Goal: Task Accomplishment & Management: Manage account settings

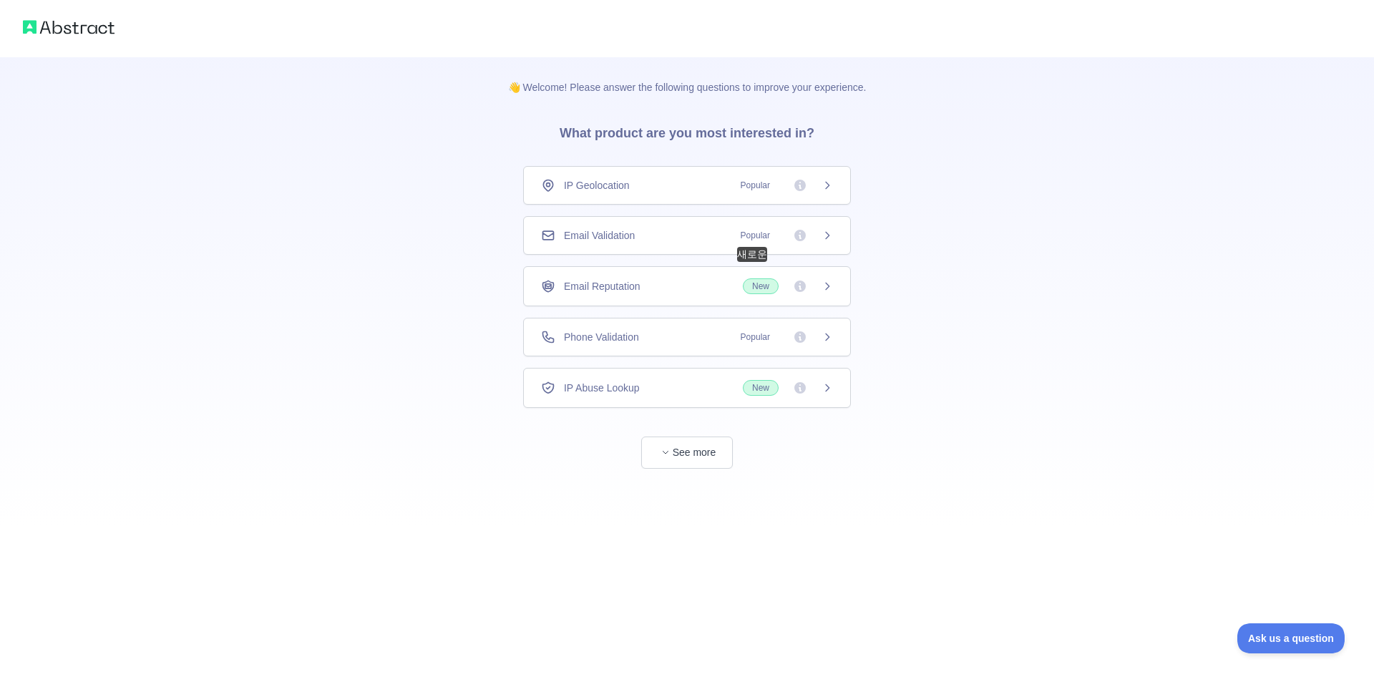
click at [758, 291] on span "New" at bounding box center [761, 286] width 36 height 16
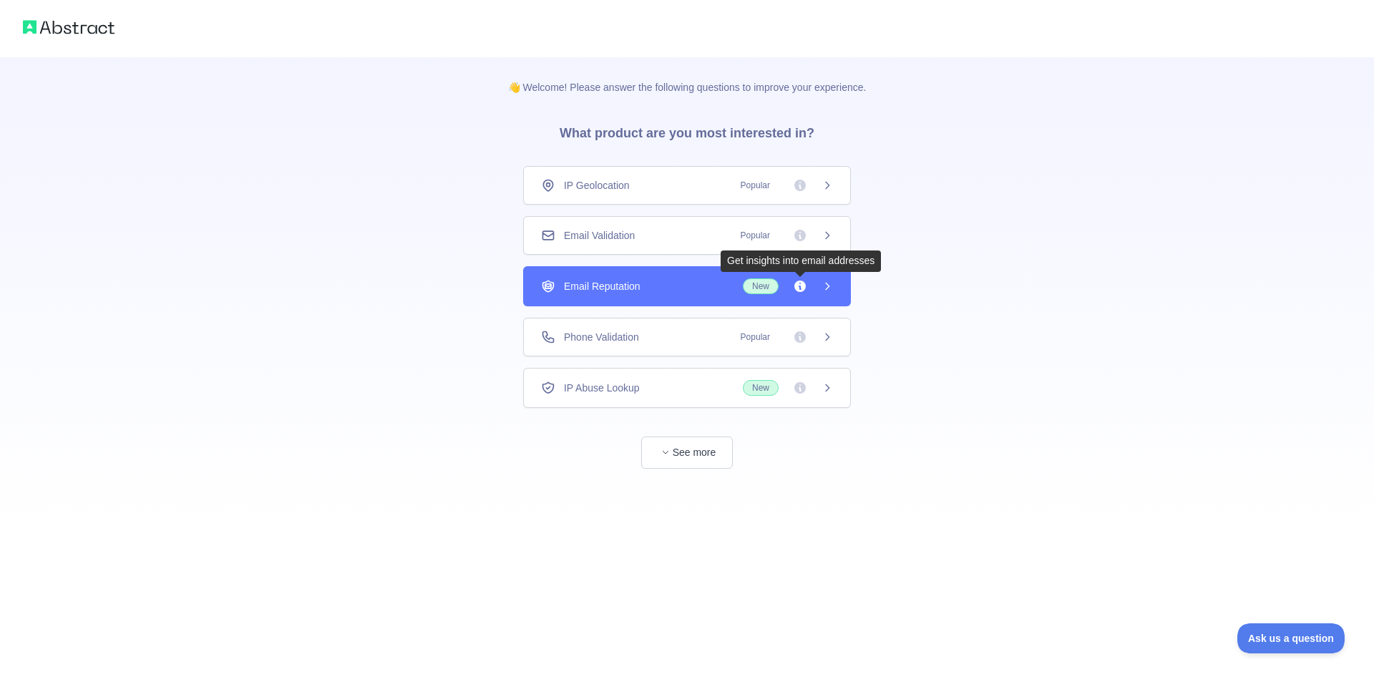
click at [685, 284] on div "Email Reputation New" at bounding box center [687, 286] width 292 height 16
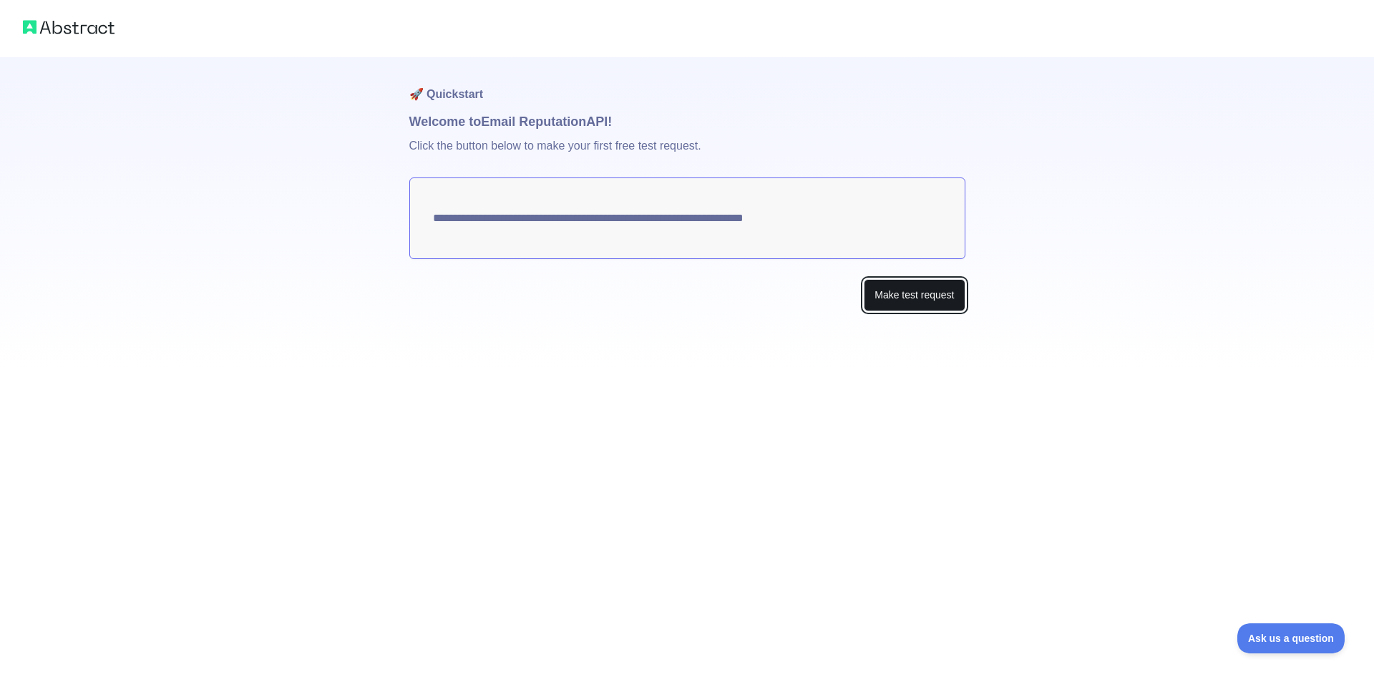
click at [889, 298] on button "Make test request" at bounding box center [914, 295] width 101 height 32
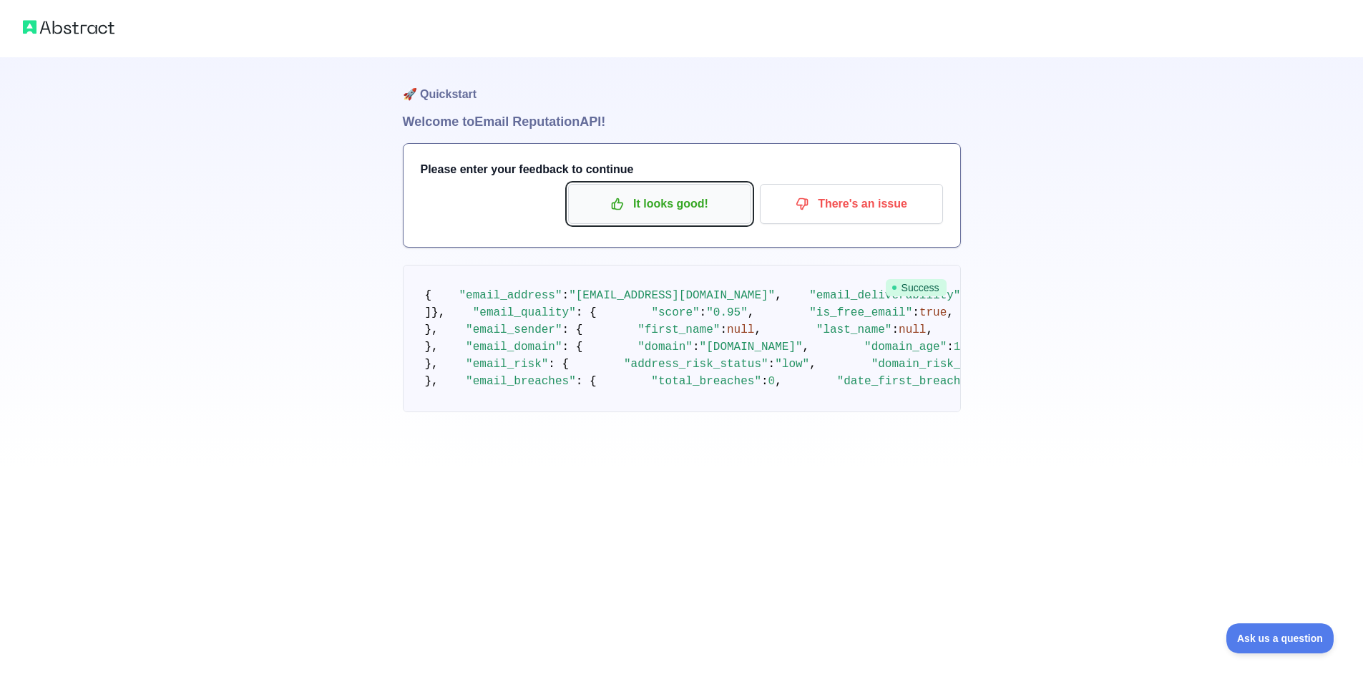
click at [660, 207] on p "It looks good!" at bounding box center [660, 204] width 162 height 24
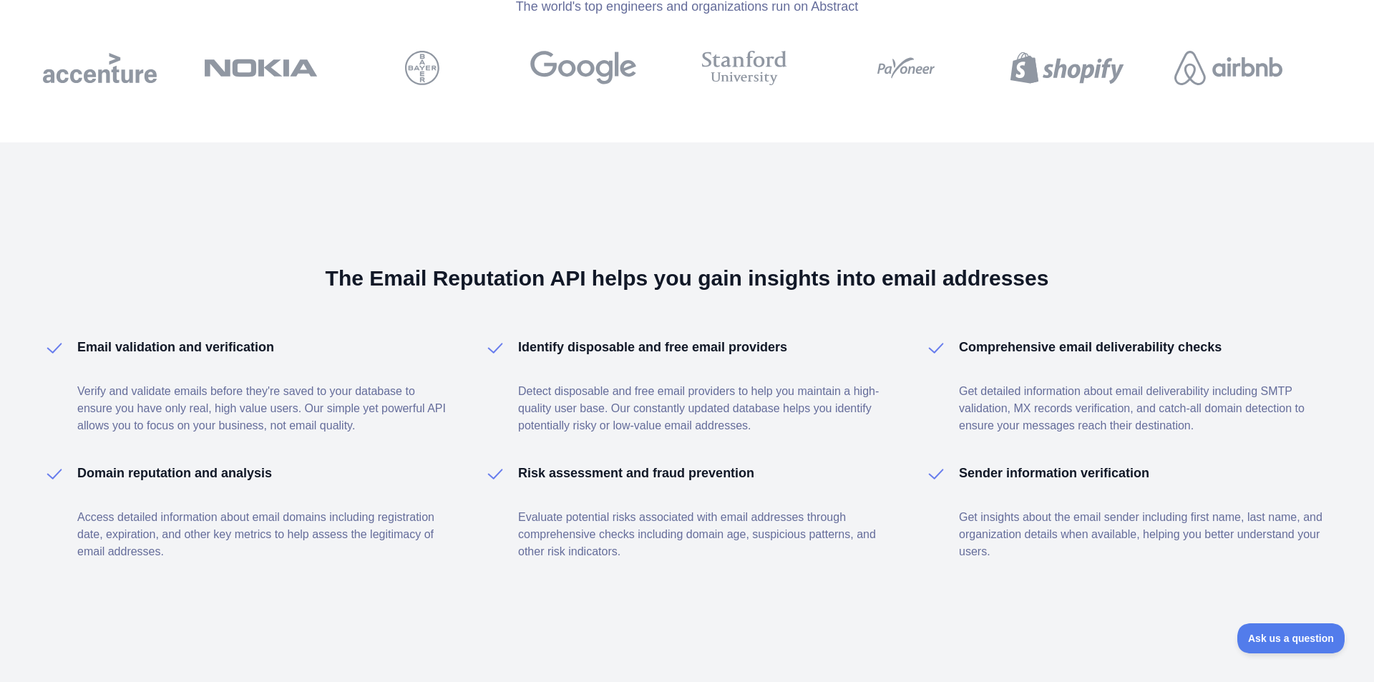
scroll to position [1910, 0]
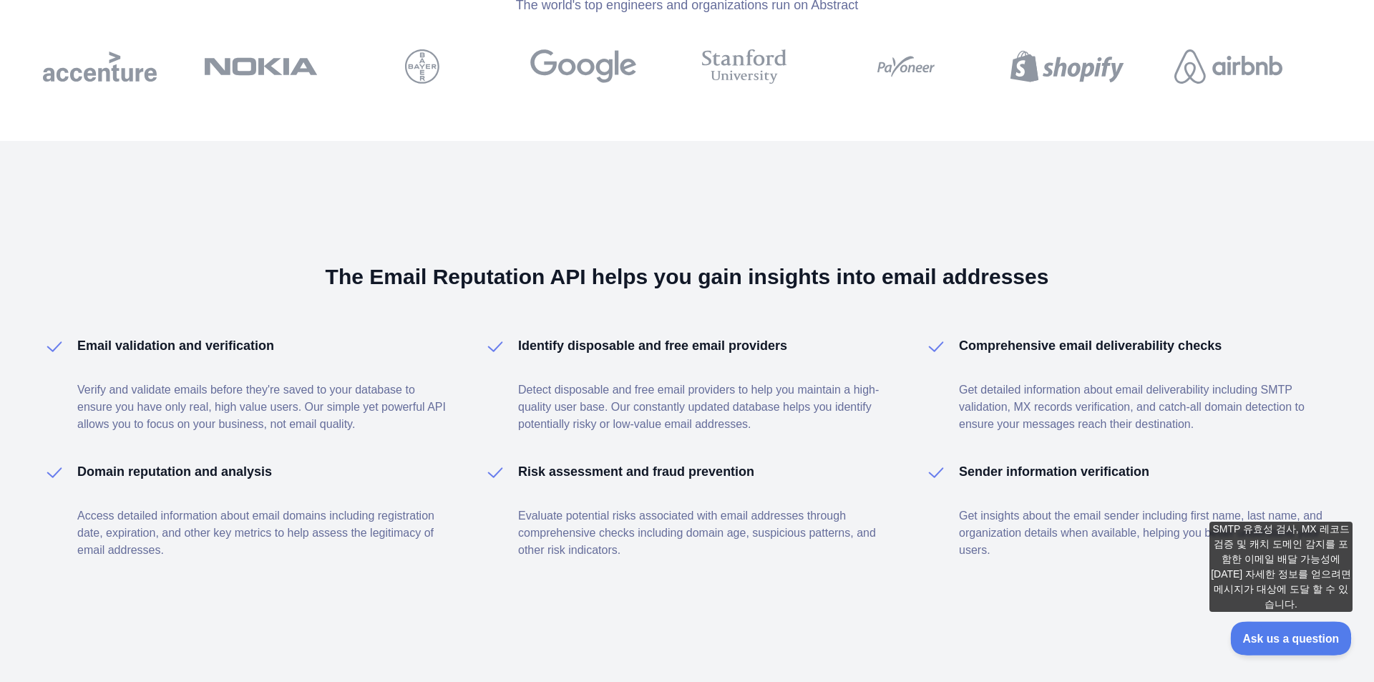
click at [1291, 640] on span "Ask us a question" at bounding box center [1283, 636] width 107 height 10
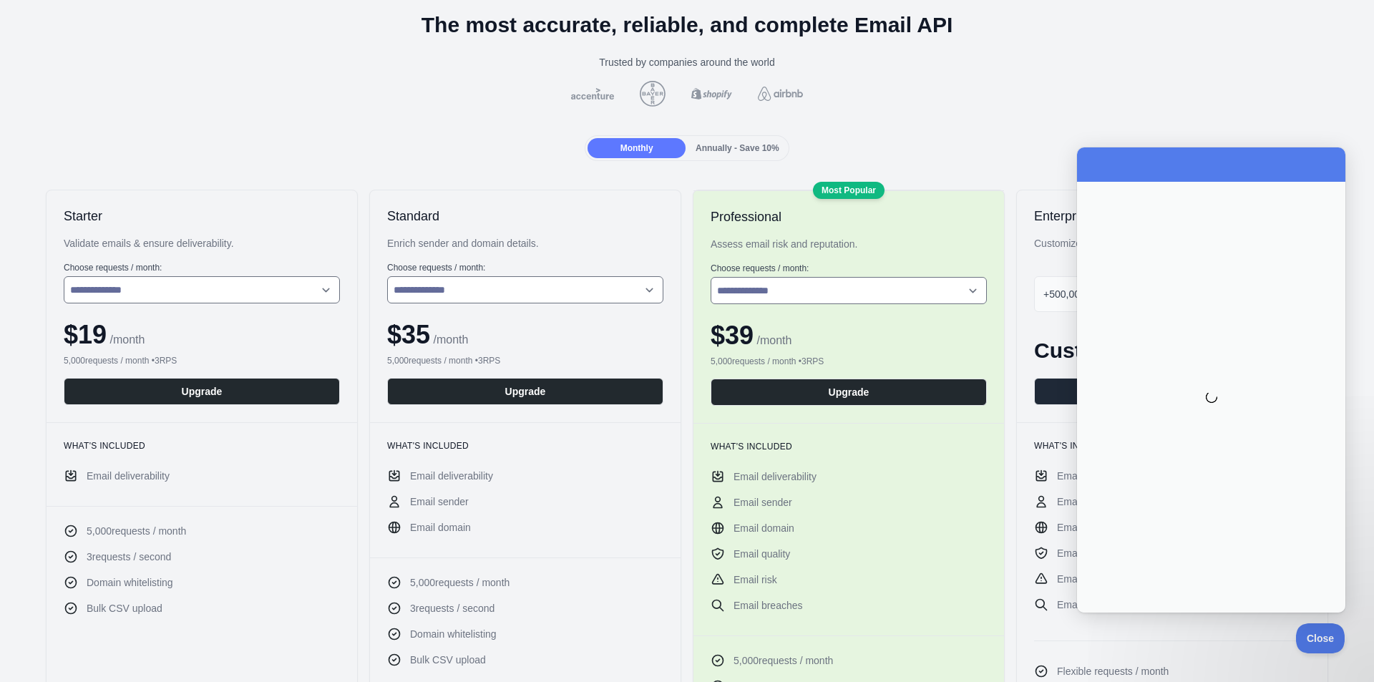
scroll to position [0, 0]
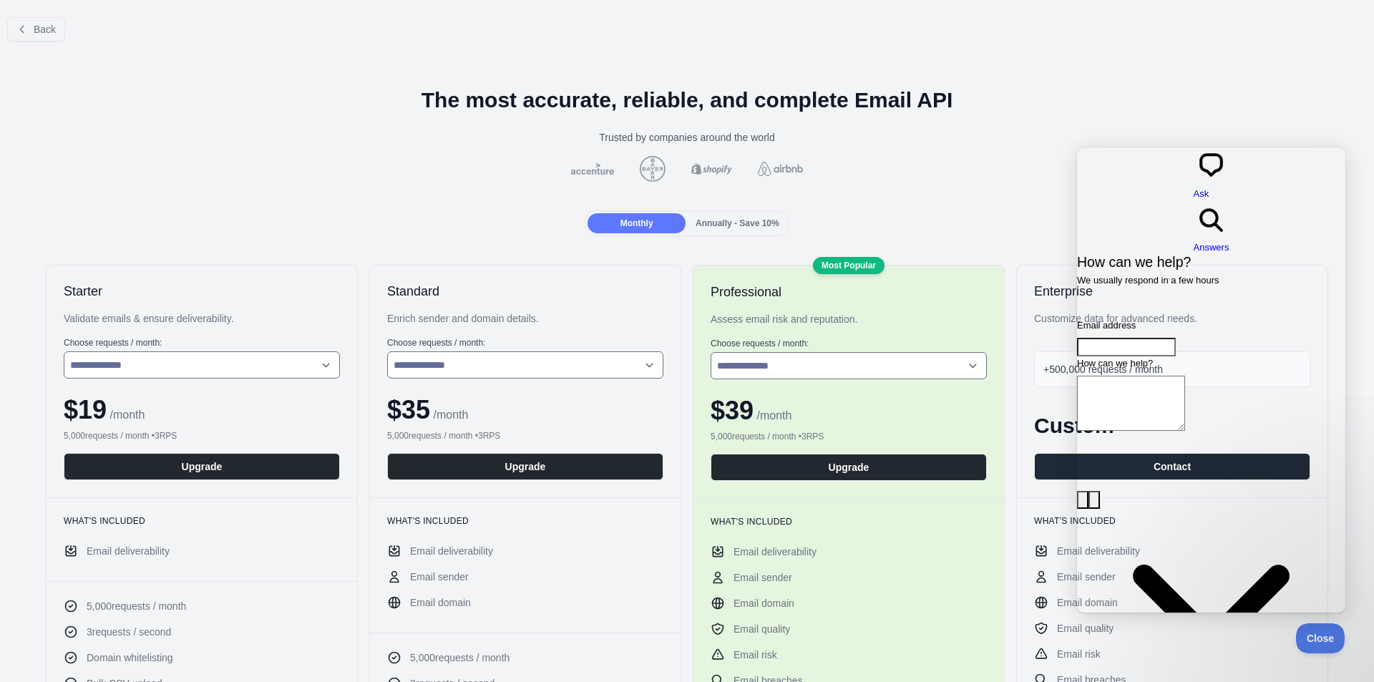
click at [1217, 112] on h1 "The most accurate, reliable, and complete Email API" at bounding box center [686, 100] width 1351 height 26
click at [1321, 641] on button "Close" at bounding box center [1316, 636] width 49 height 30
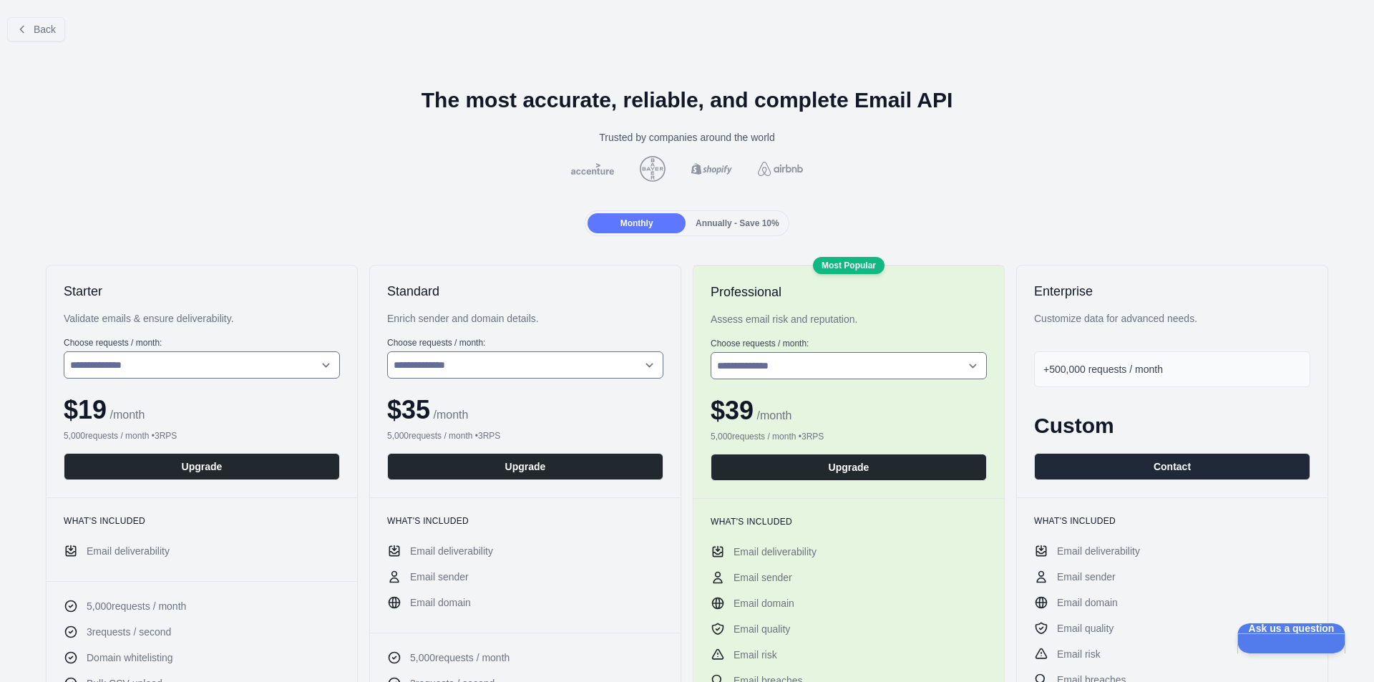
click at [1307, 176] on div at bounding box center [686, 169] width 1351 height 26
click at [24, 34] on icon at bounding box center [21, 29] width 11 height 11
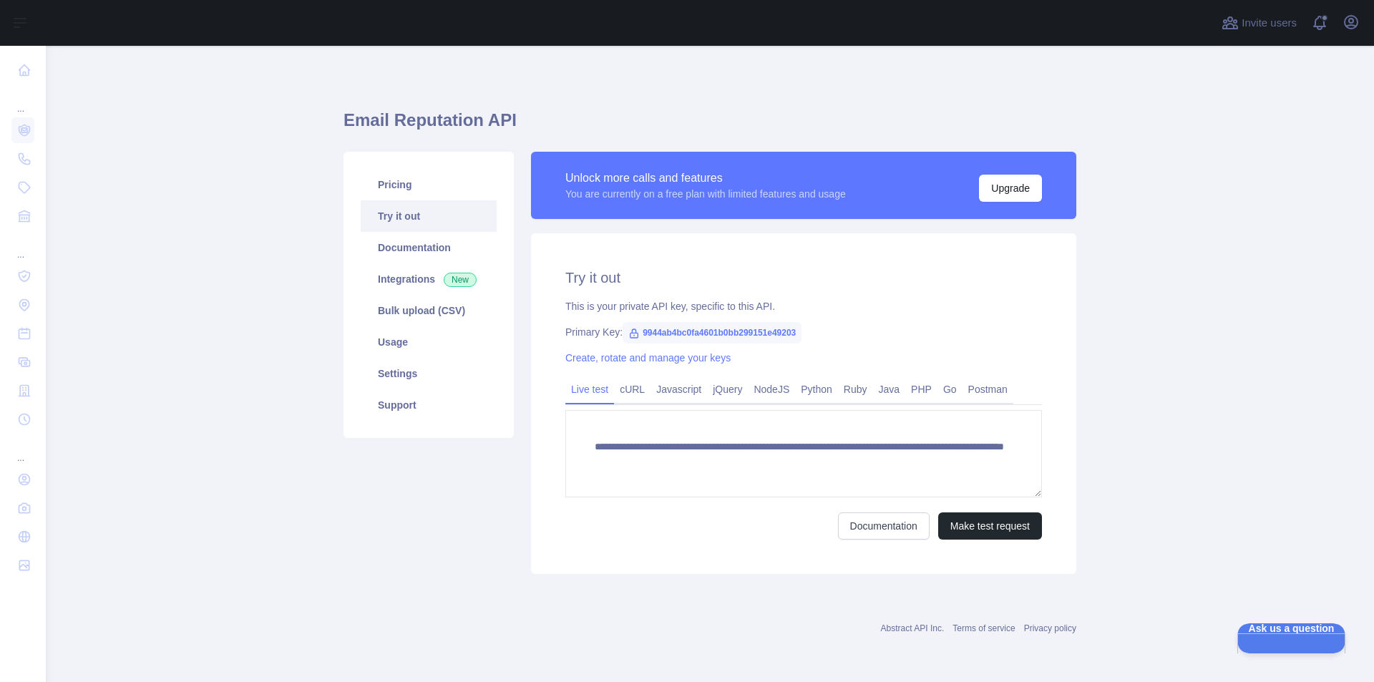
drag, startPoint x: 1242, startPoint y: 178, endPoint x: 1248, endPoint y: 169, distance: 10.9
click at [1244, 175] on main "**********" at bounding box center [710, 364] width 1328 height 636
click at [1346, 21] on icon "button" at bounding box center [1350, 22] width 17 height 17
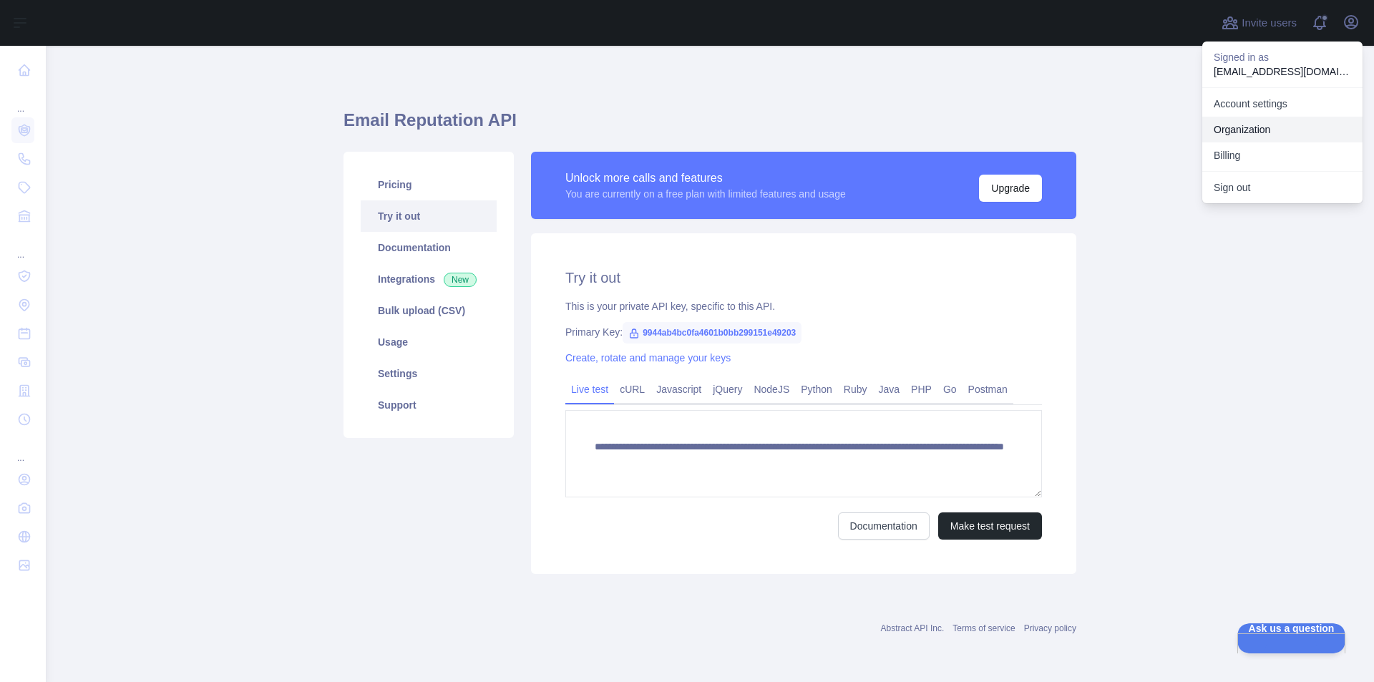
click at [1270, 131] on link "Organization" at bounding box center [1282, 130] width 160 height 26
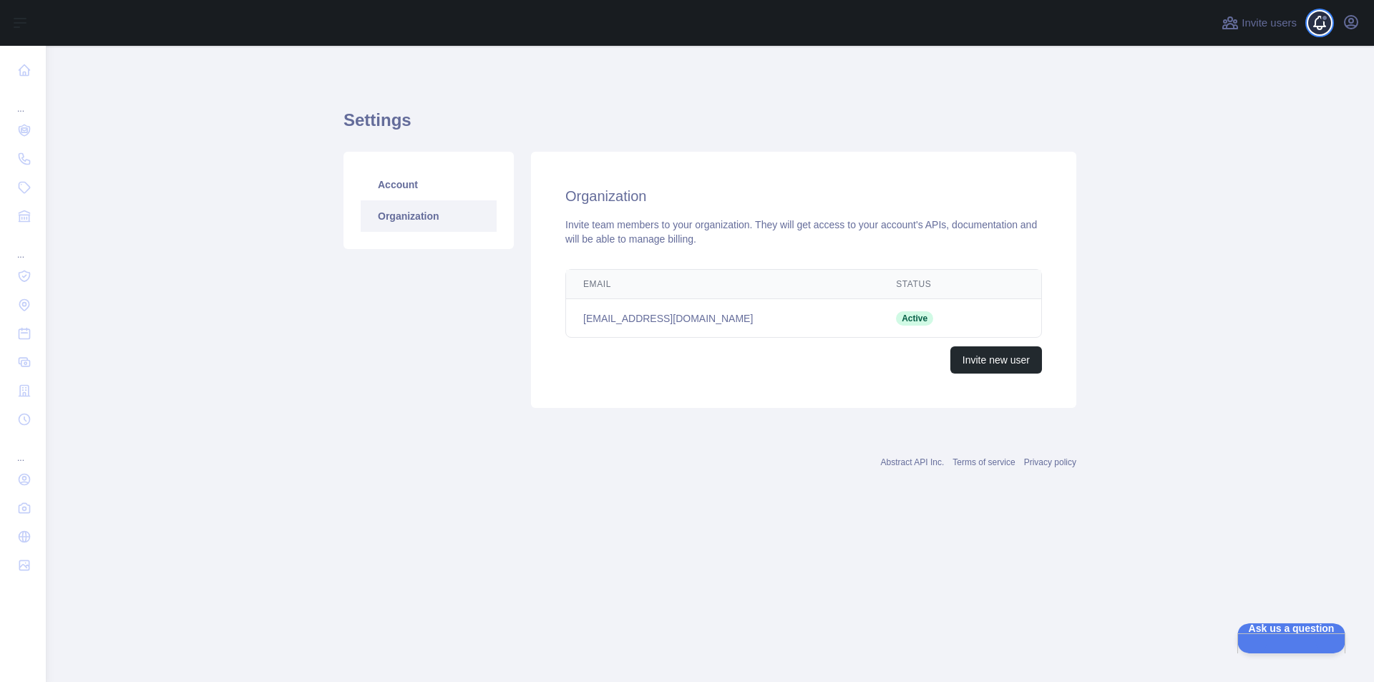
click at [1316, 25] on span at bounding box center [1325, 23] width 29 height 46
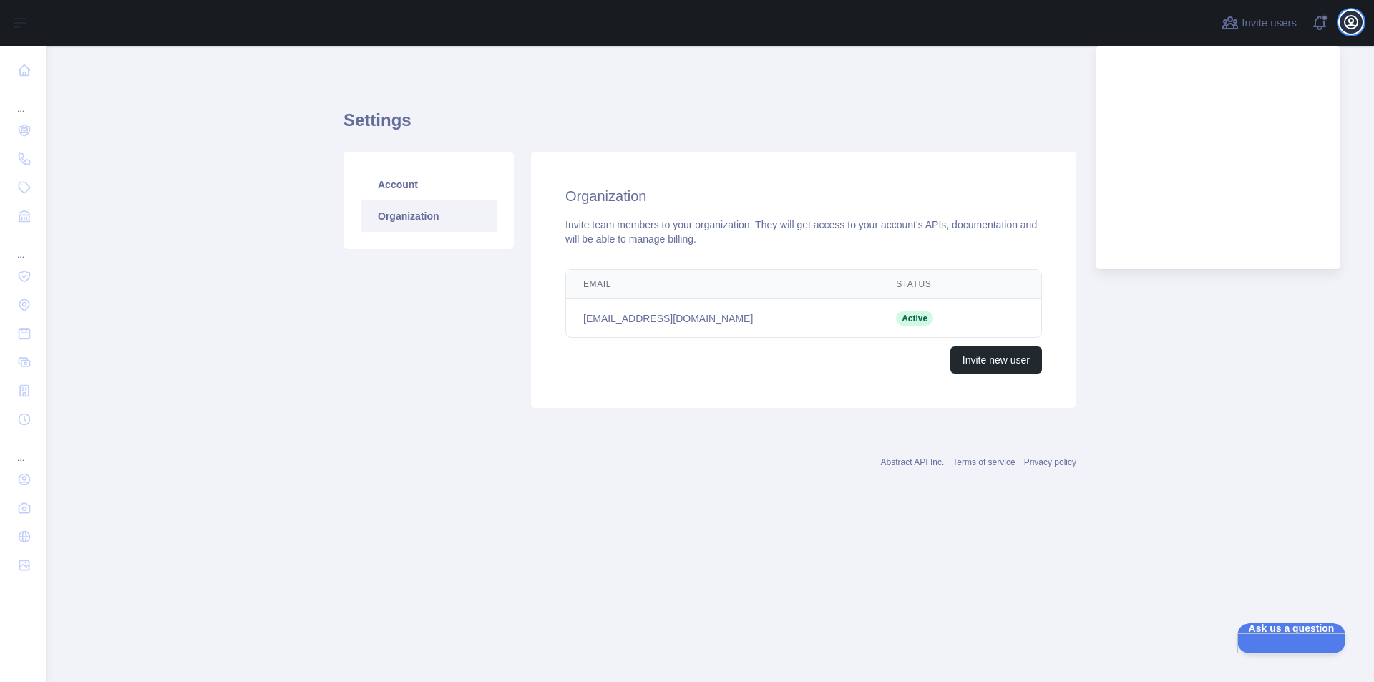
click at [1348, 21] on icon "button" at bounding box center [1350, 22] width 13 height 13
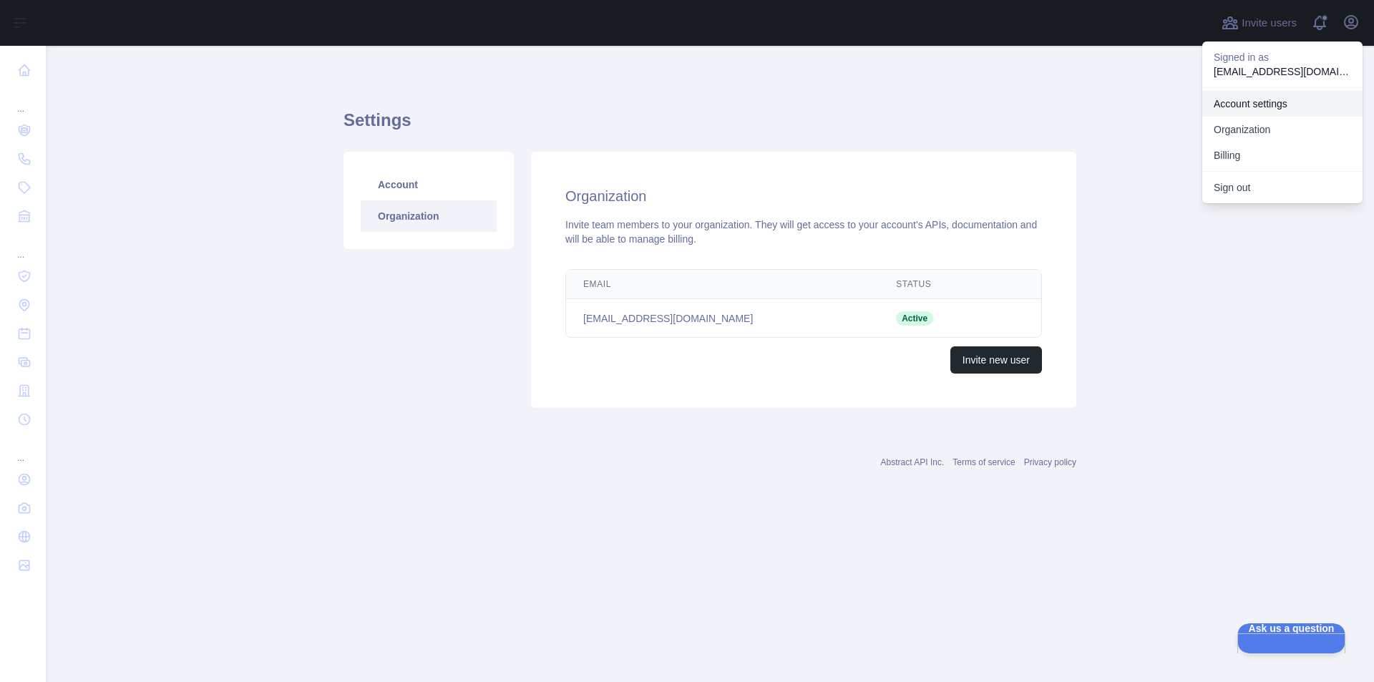
click at [1269, 109] on link "Account settings" at bounding box center [1282, 104] width 160 height 26
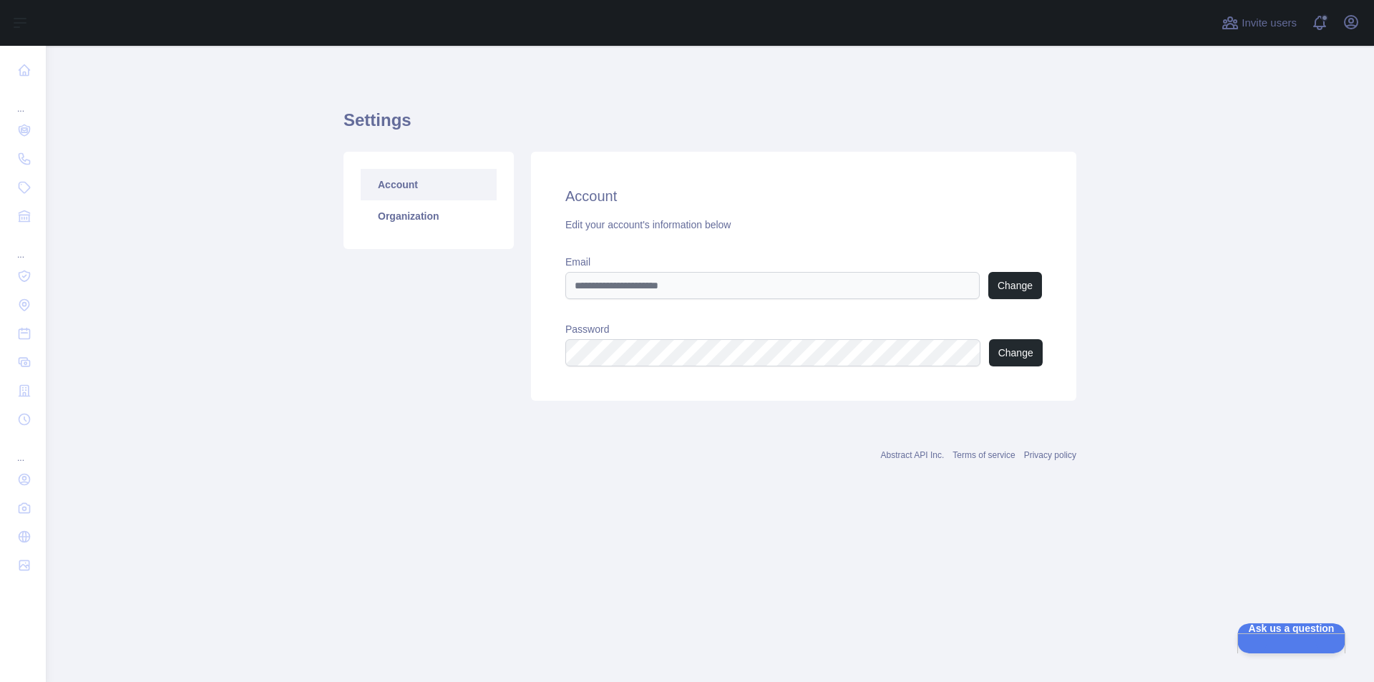
click at [428, 190] on link "Account" at bounding box center [429, 184] width 136 height 31
click at [265, 350] on main "Settings Account Organization Account Edit your account's information below Ema…" at bounding box center [710, 364] width 1328 height 636
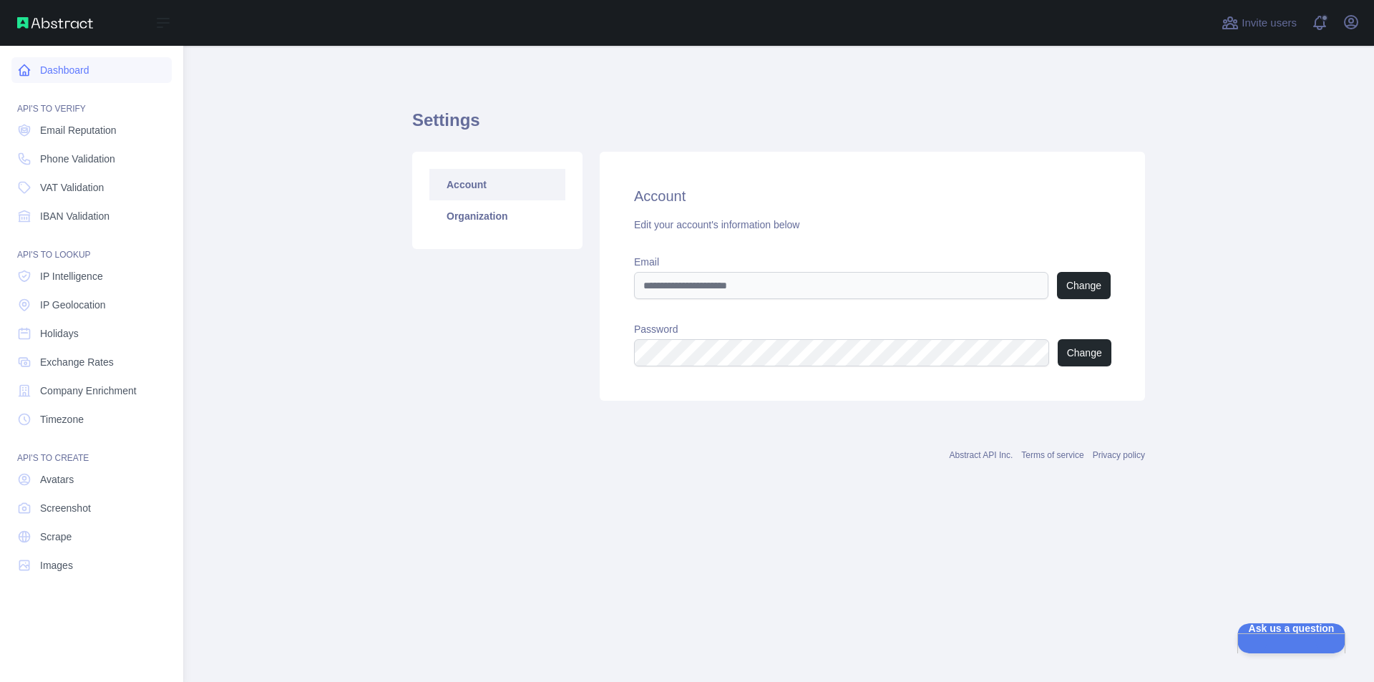
click at [56, 71] on link "Dashboard" at bounding box center [91, 70] width 160 height 26
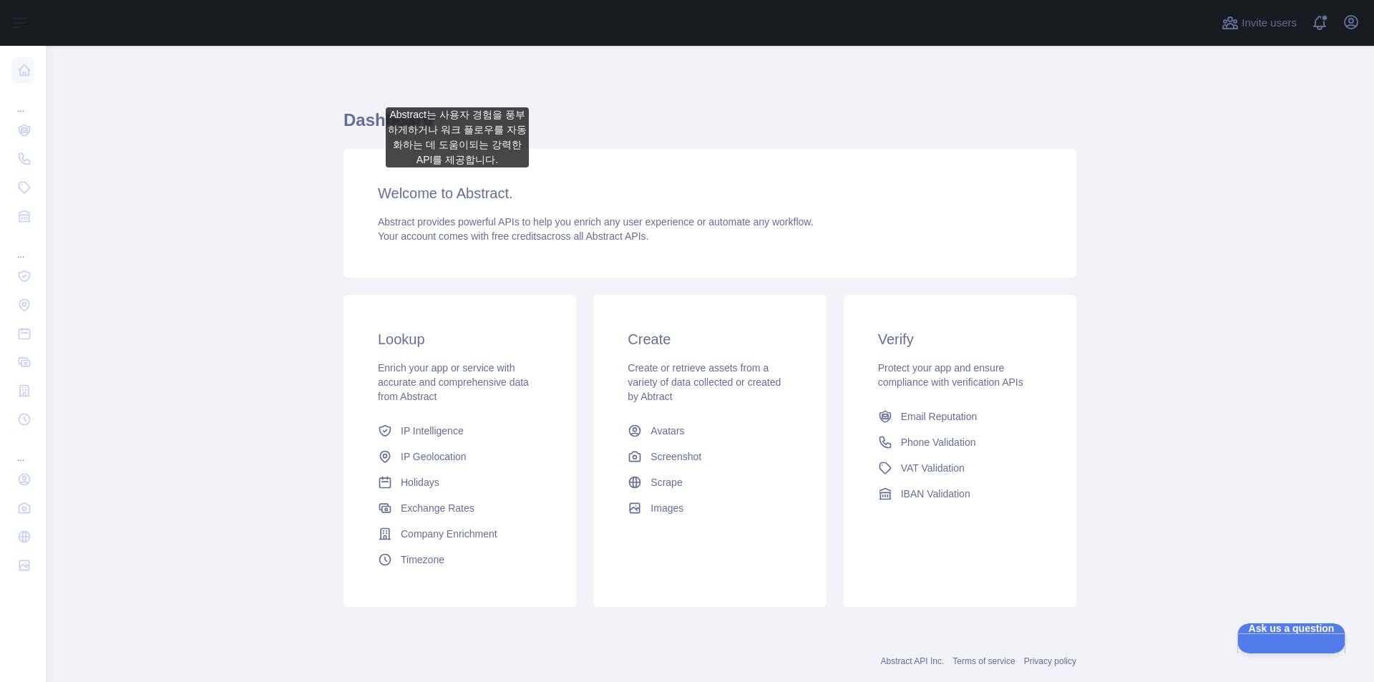
click at [457, 197] on h3 "Welcome to Abstract." at bounding box center [710, 193] width 664 height 20
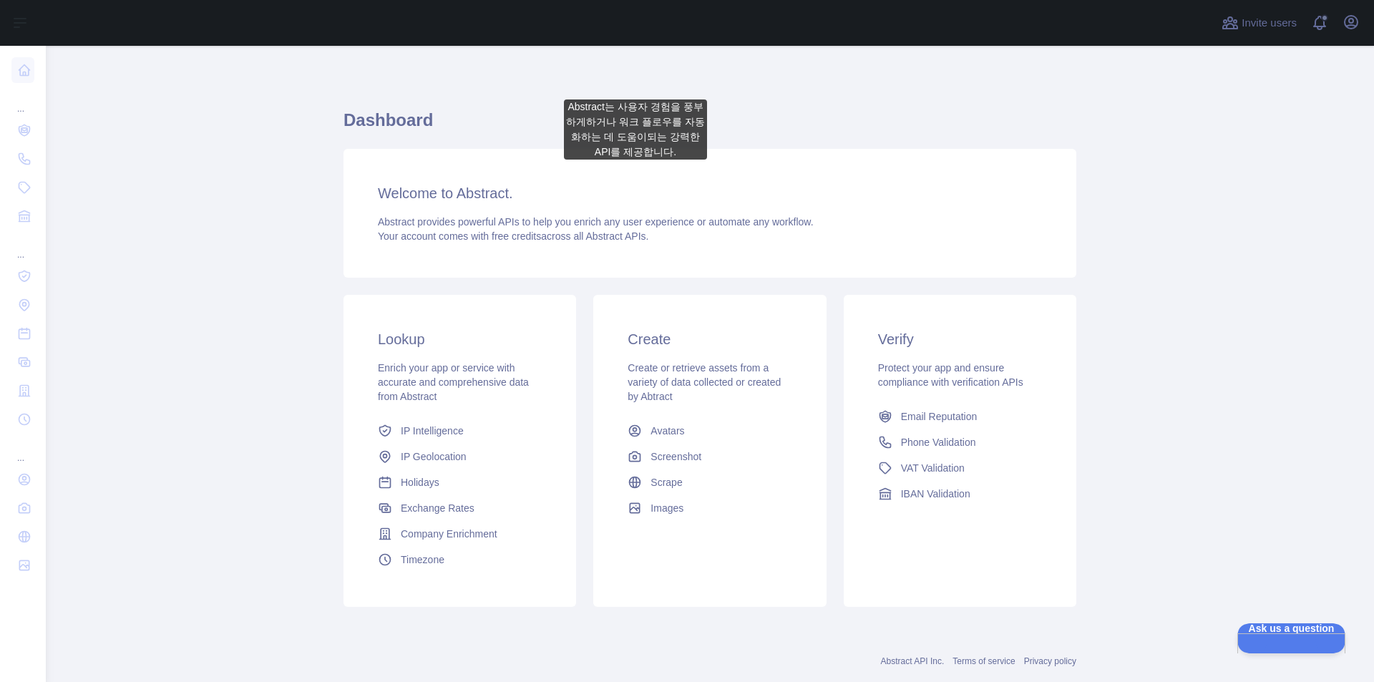
click at [640, 189] on h3 "Welcome to Abstract." at bounding box center [710, 193] width 664 height 20
click at [738, 207] on div "Welcome to Abstract. Abstract provides powerful APIs to help you enrich any use…" at bounding box center [709, 213] width 733 height 129
drag, startPoint x: 918, startPoint y: 222, endPoint x: 911, endPoint y: 224, distance: 7.5
click at [918, 223] on div "Abstract provides powerful APIs to help you enrich any user experience or autom…" at bounding box center [710, 229] width 664 height 29
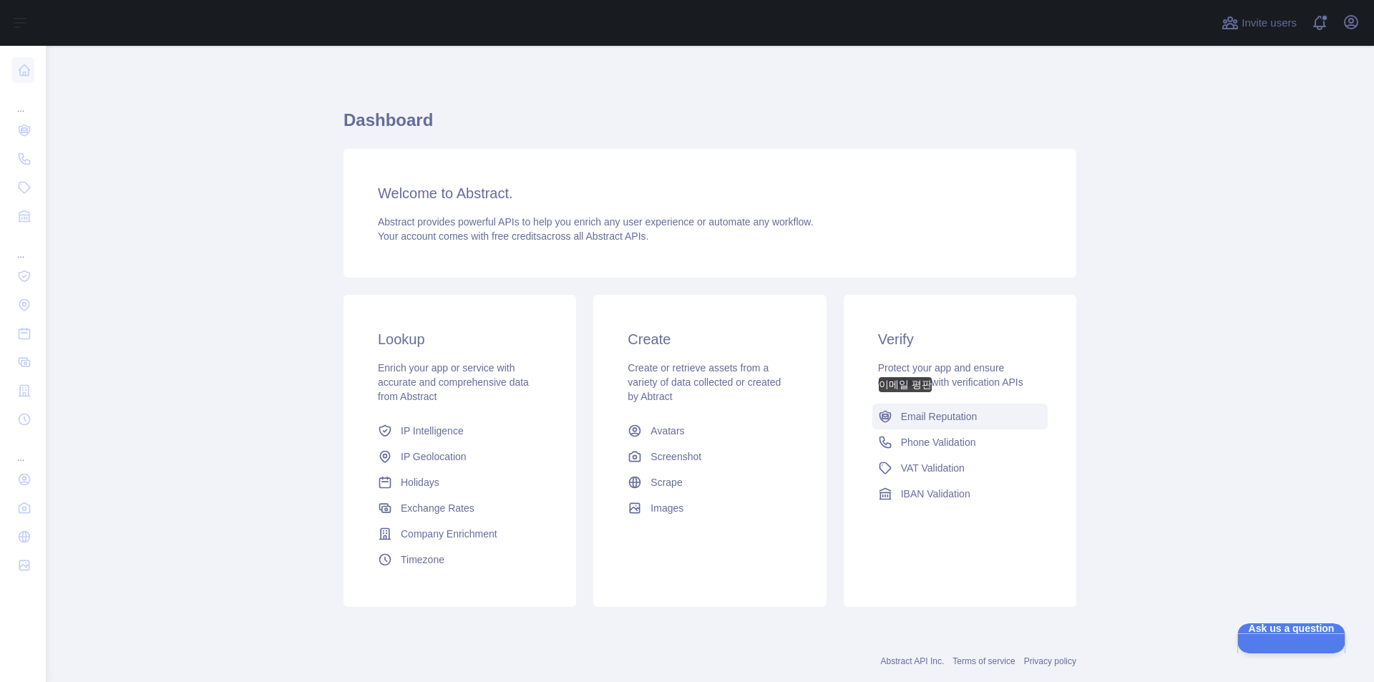
click at [911, 421] on span "Email Reputation" at bounding box center [939, 416] width 77 height 14
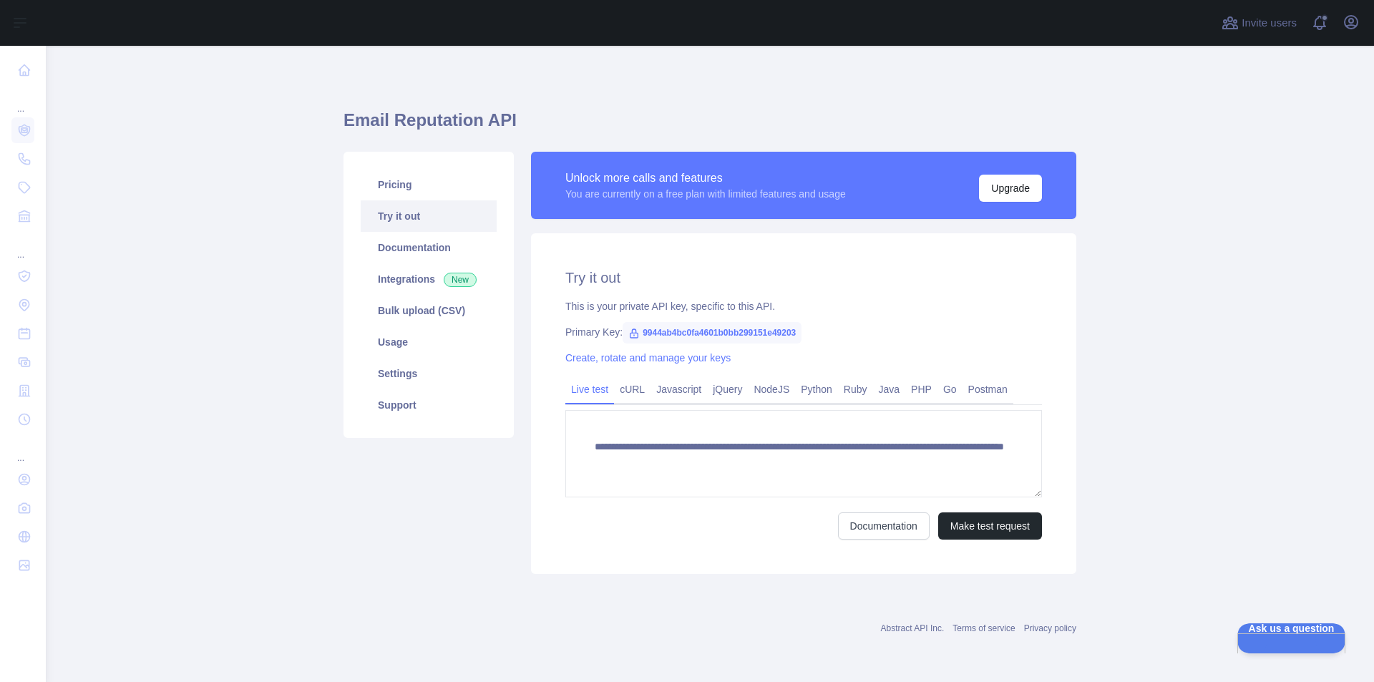
click at [630, 336] on icon at bounding box center [633, 333] width 11 height 11
click at [580, 359] on link "Create, rotate and manage your keys" at bounding box center [647, 357] width 165 height 11
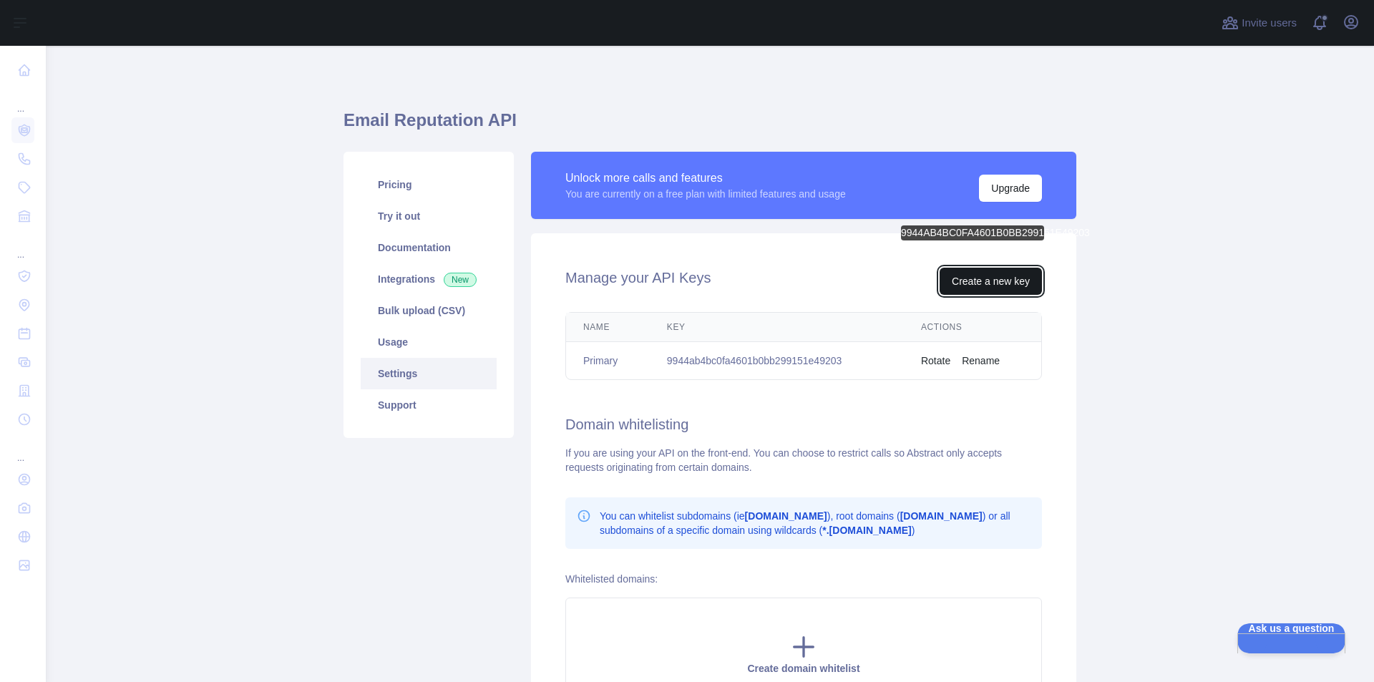
click at [972, 285] on button "Create a new key" at bounding box center [990, 281] width 102 height 27
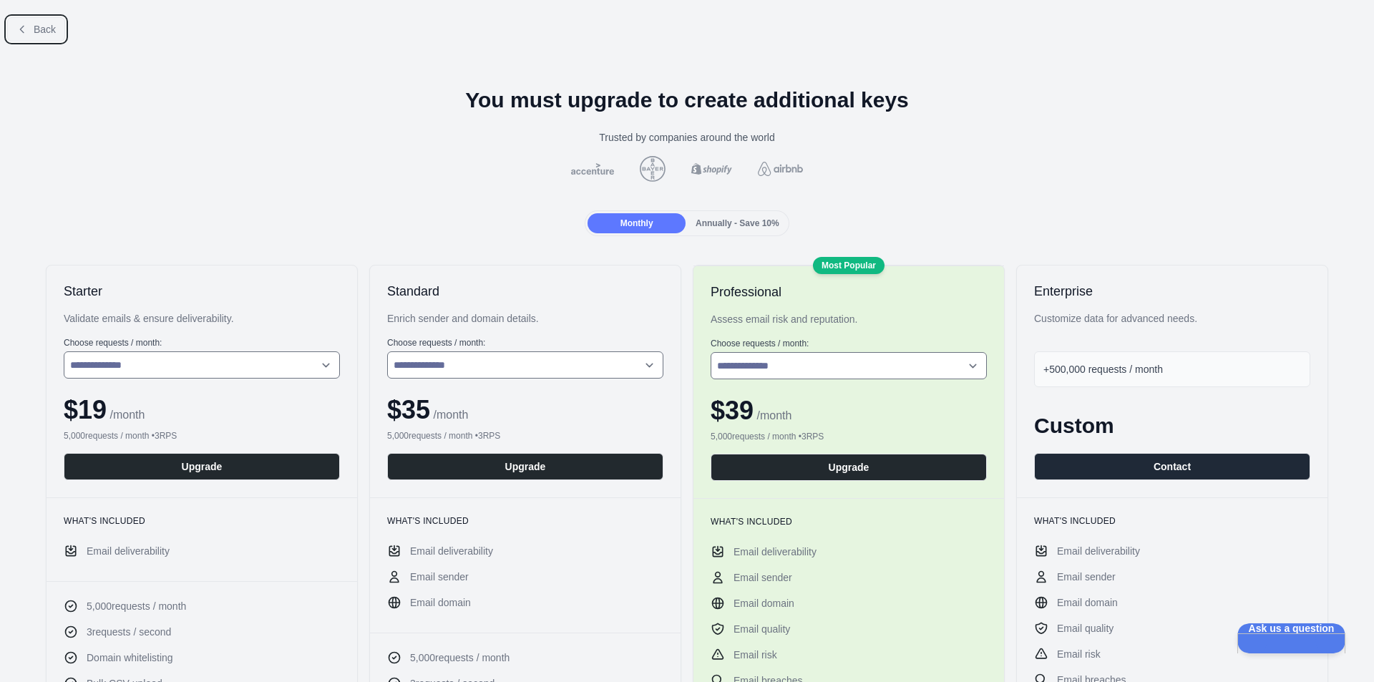
click at [29, 33] on button "Back" at bounding box center [36, 29] width 58 height 24
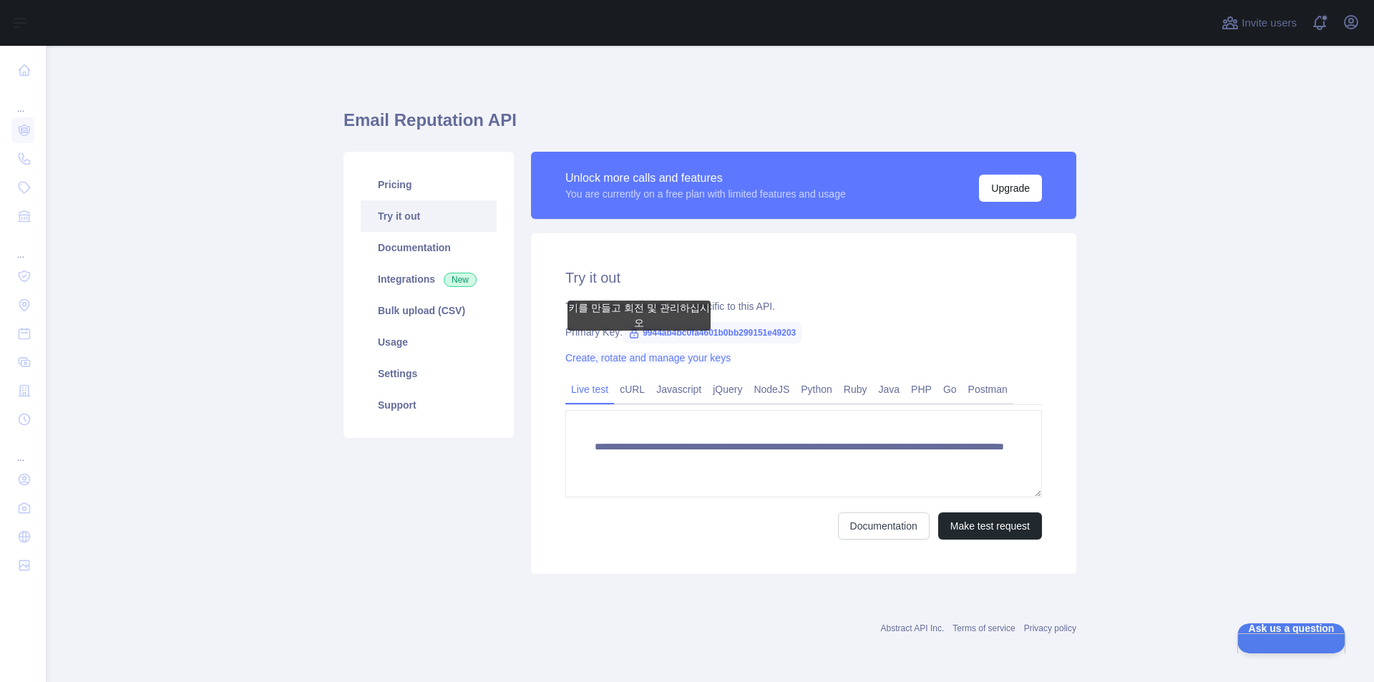
click at [639, 360] on link "Create, rotate and manage your keys" at bounding box center [647, 357] width 165 height 11
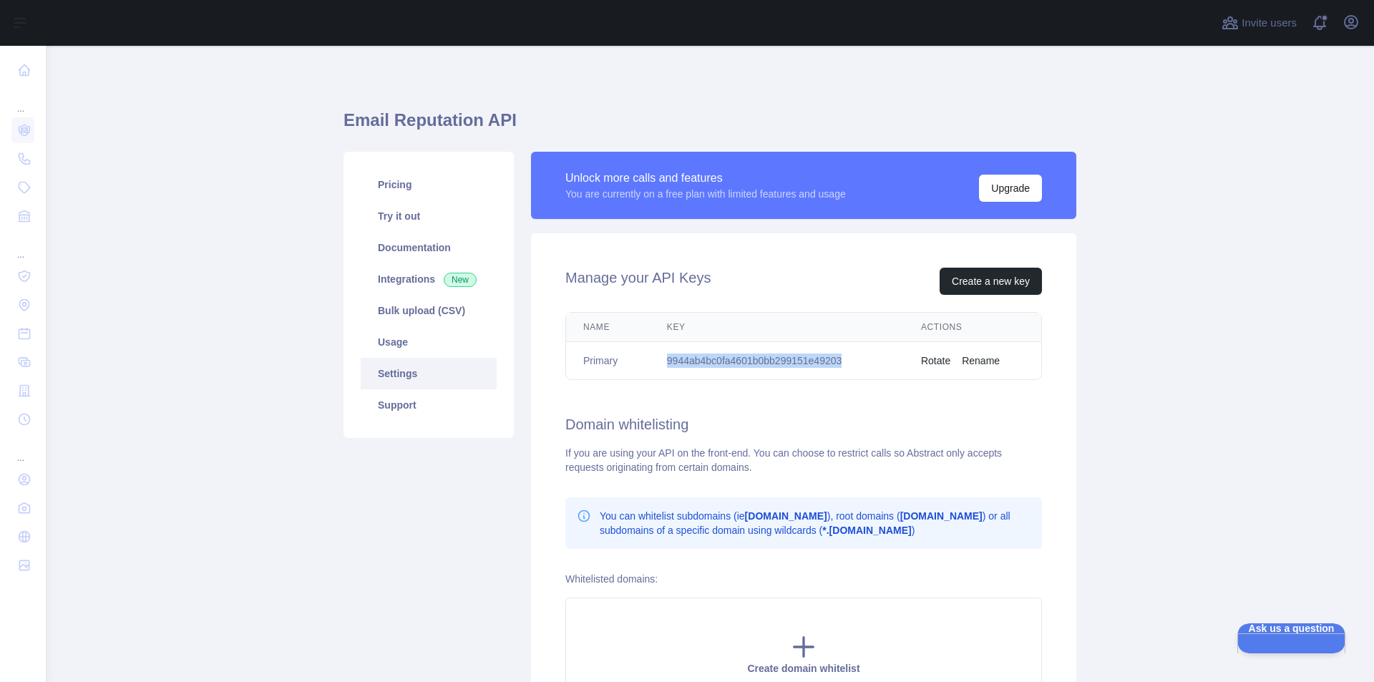
drag, startPoint x: 843, startPoint y: 358, endPoint x: 653, endPoint y: 361, distance: 190.3
click at [653, 361] on td "9944ab4bc0fa4601b0bb299151e49203" at bounding box center [777, 361] width 254 height 38
copy td "9944ab4bc0fa4601b0bb299151e49203"
